Goal: Find specific page/section: Find specific page/section

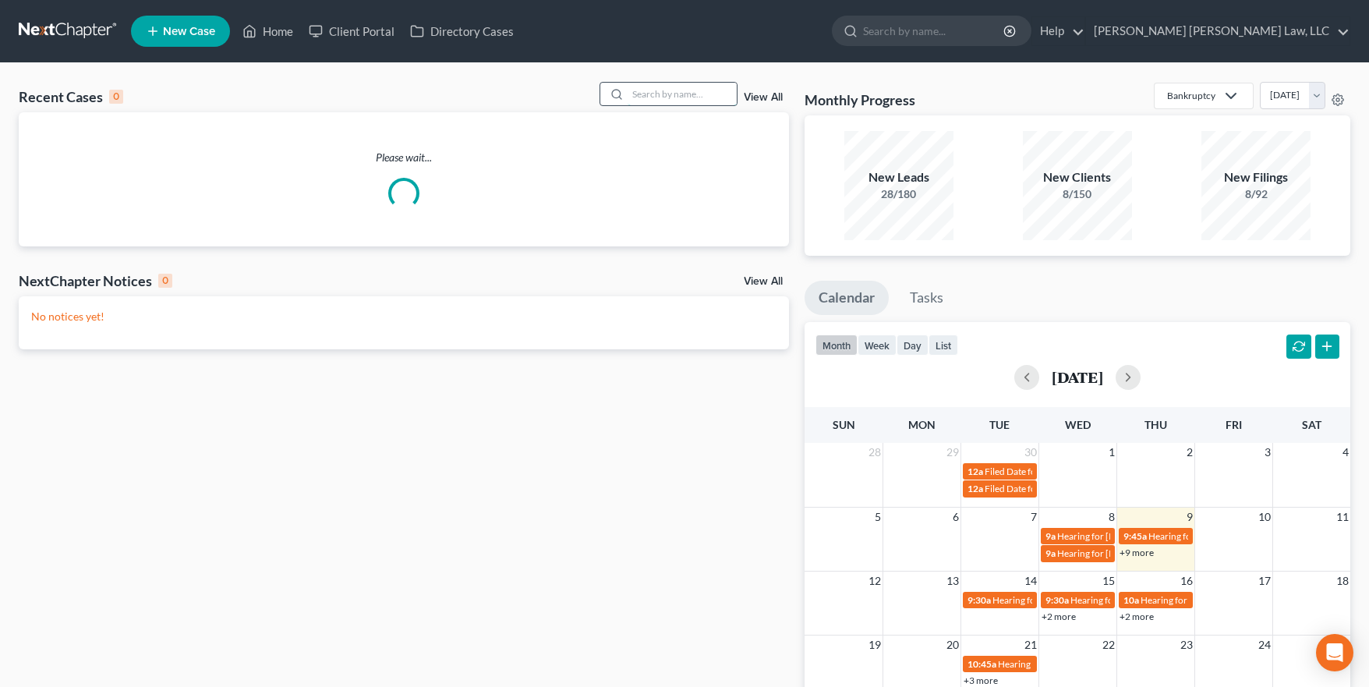
click at [669, 97] on input "search" at bounding box center [681, 94] width 109 height 23
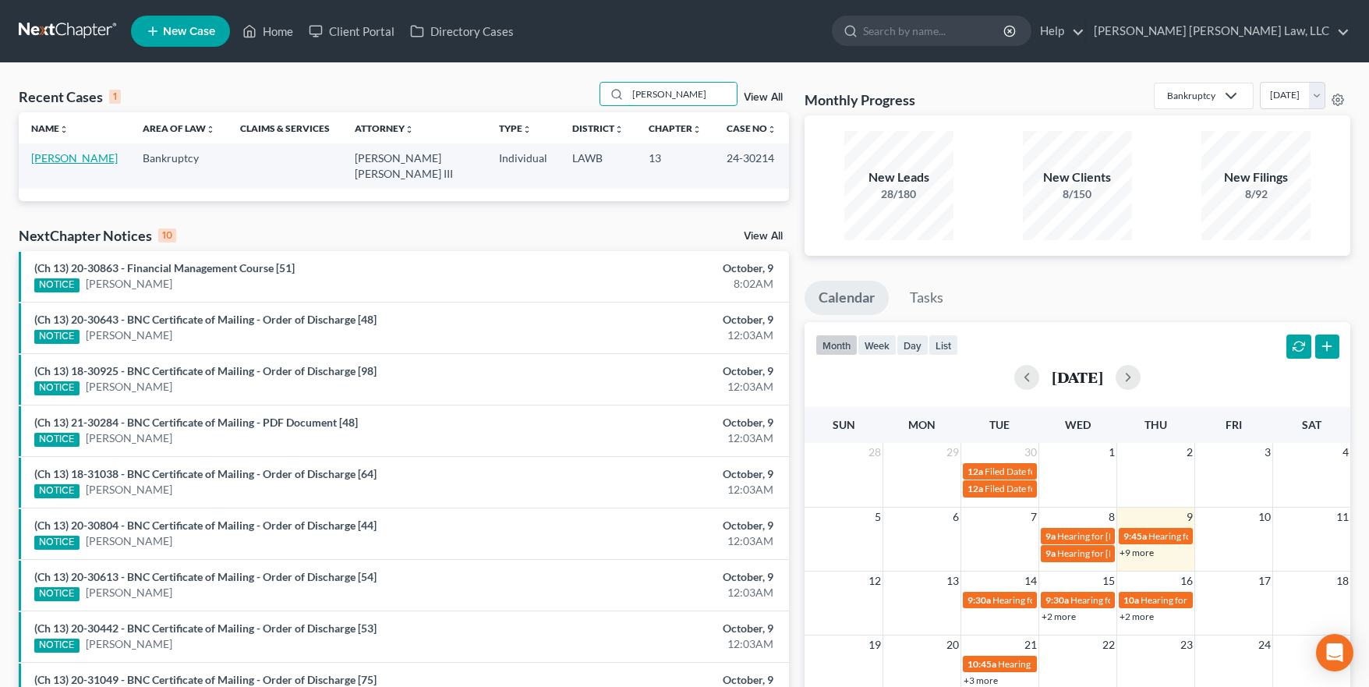
type input "[PERSON_NAME]"
click at [60, 161] on link "[PERSON_NAME]" at bounding box center [74, 157] width 87 height 13
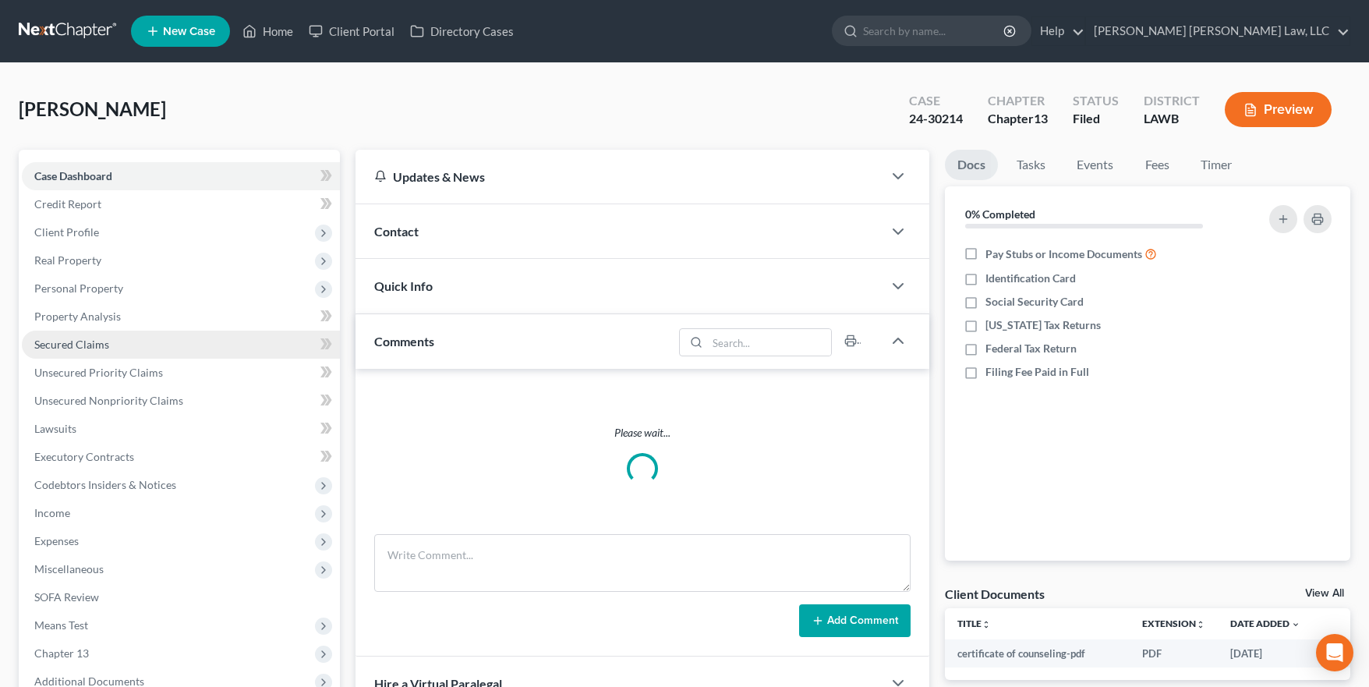
click at [158, 348] on link "Secured Claims" at bounding box center [181, 345] width 318 height 28
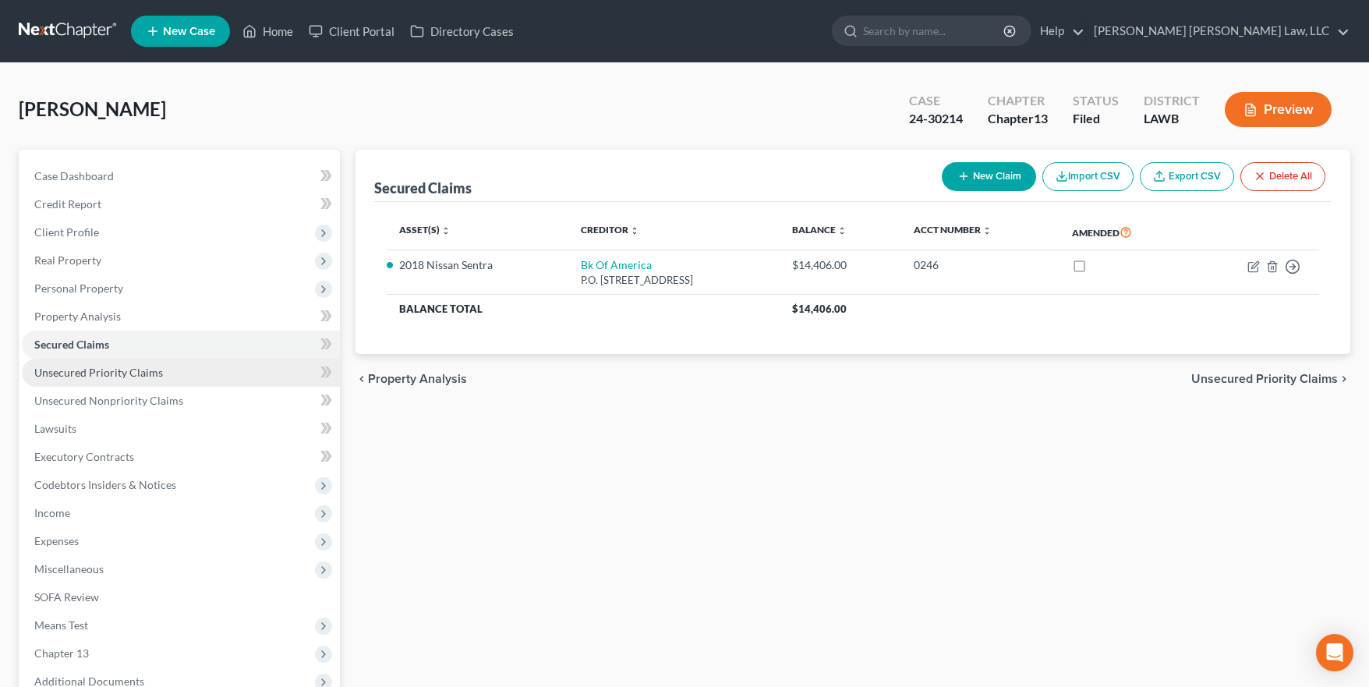
click at [165, 376] on link "Unsecured Priority Claims" at bounding box center [181, 373] width 318 height 28
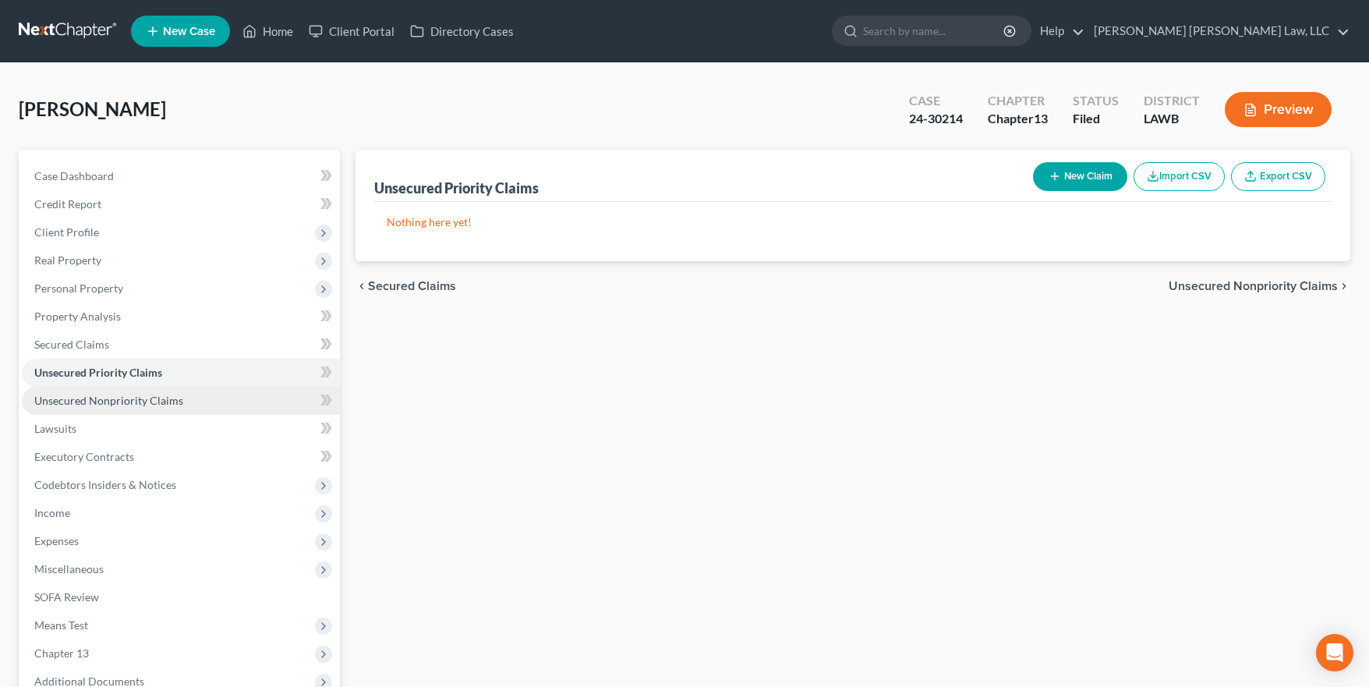
click at [172, 399] on span "Unsecured Nonpriority Claims" at bounding box center [108, 400] width 149 height 13
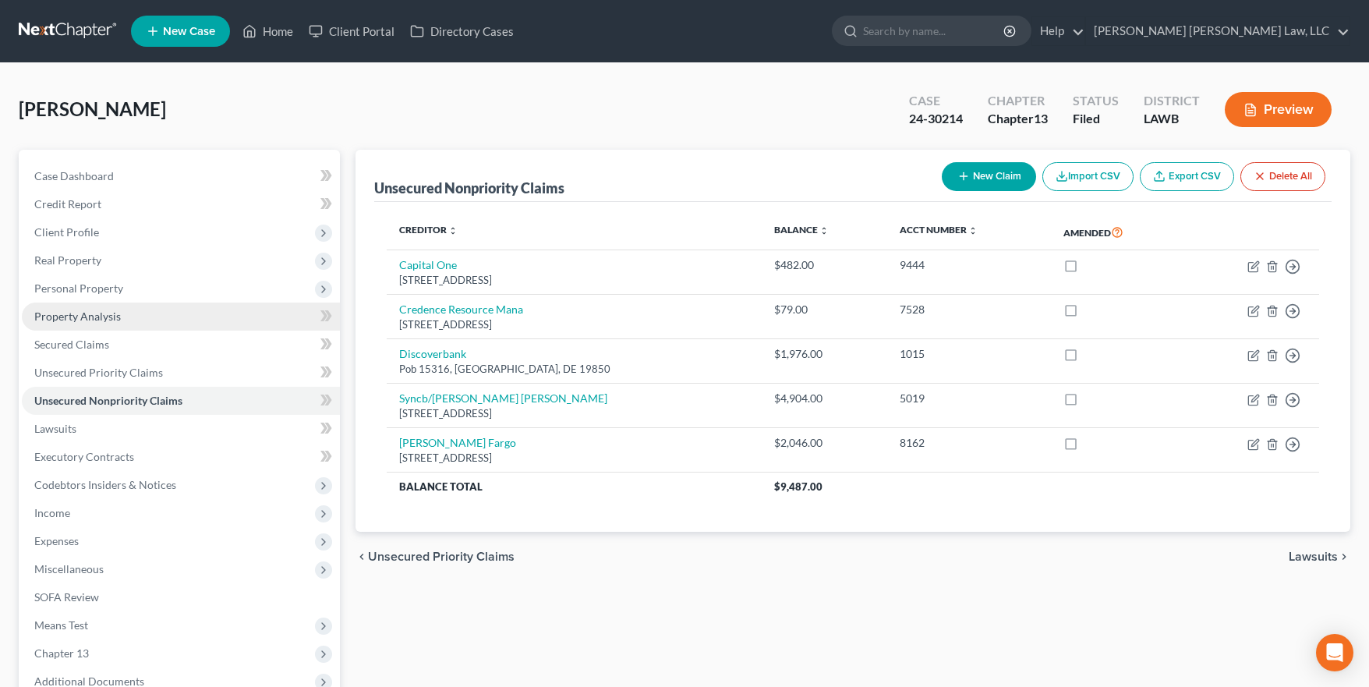
click at [135, 316] on link "Property Analysis" at bounding box center [181, 316] width 318 height 28
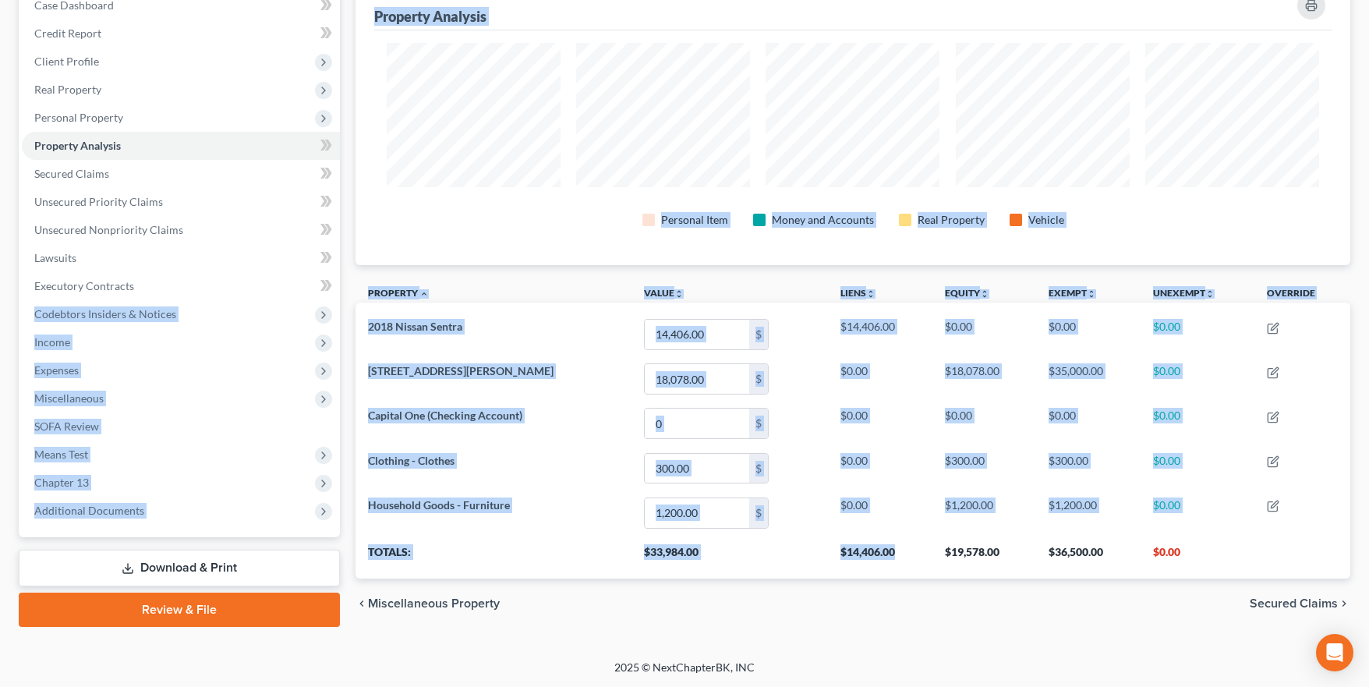
drag, startPoint x: 351, startPoint y: 297, endPoint x: 847, endPoint y: 568, distance: 565.1
click at [841, 567] on div "Petition Navigation Case Dashboard Payments Invoices Payments Payments Credit R…" at bounding box center [684, 304] width 1347 height 650
click at [939, 568] on th "$19,578.00" at bounding box center [984, 557] width 104 height 44
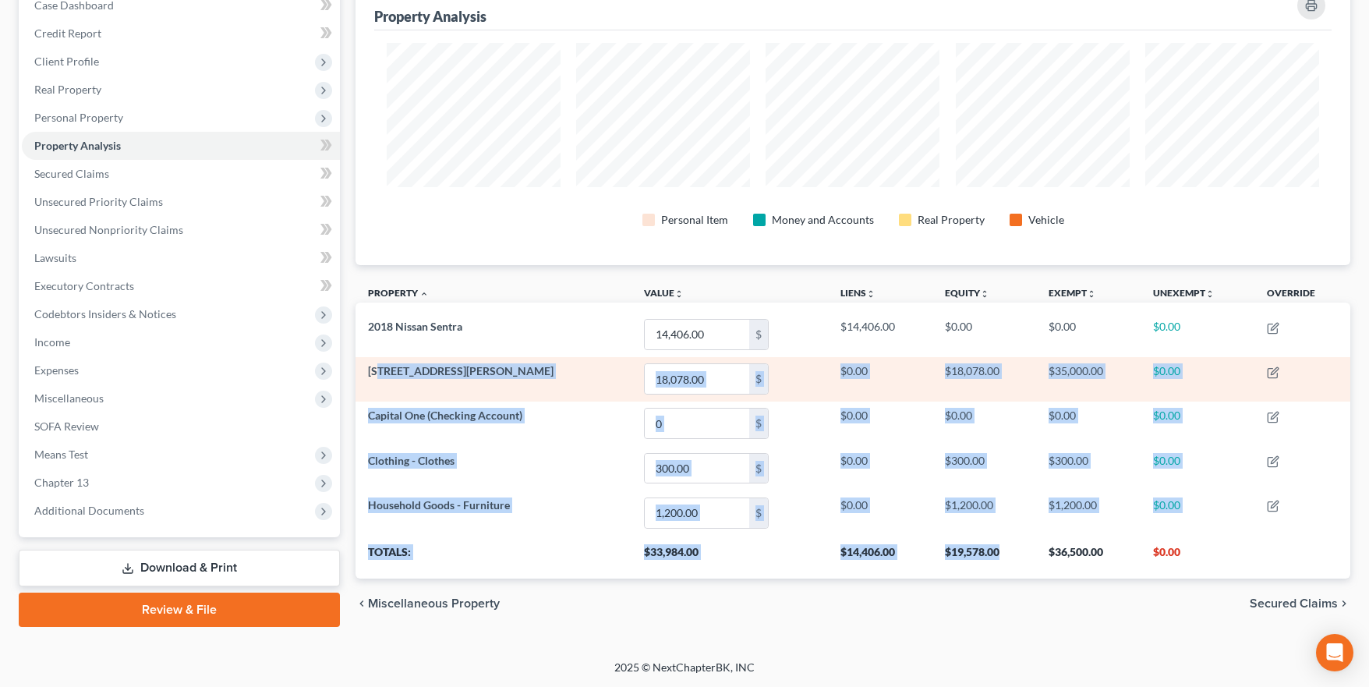
drag, startPoint x: 835, startPoint y: 563, endPoint x: 378, endPoint y: 368, distance: 496.6
click at [378, 368] on table "Property unfold_more expand_more expand_less Value unfold_more expand_more expa…" at bounding box center [852, 428] width 995 height 302
click at [382, 368] on span "[STREET_ADDRESS][PERSON_NAME]" at bounding box center [461, 370] width 186 height 13
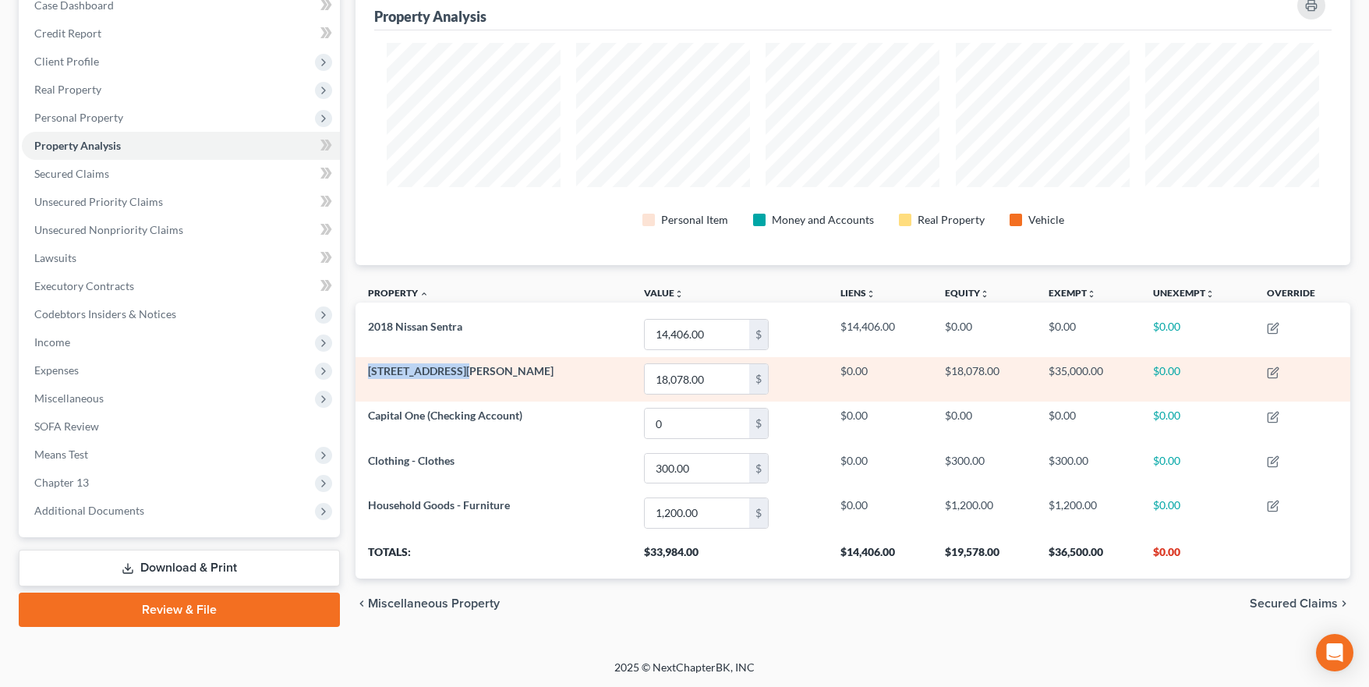
drag, startPoint x: 454, startPoint y: 376, endPoint x: 366, endPoint y: 368, distance: 89.2
click at [366, 368] on td "[STREET_ADDRESS][PERSON_NAME]" at bounding box center [493, 379] width 276 height 44
copy span "[STREET_ADDRESS][PERSON_NAME]"
